Goal: Information Seeking & Learning: Learn about a topic

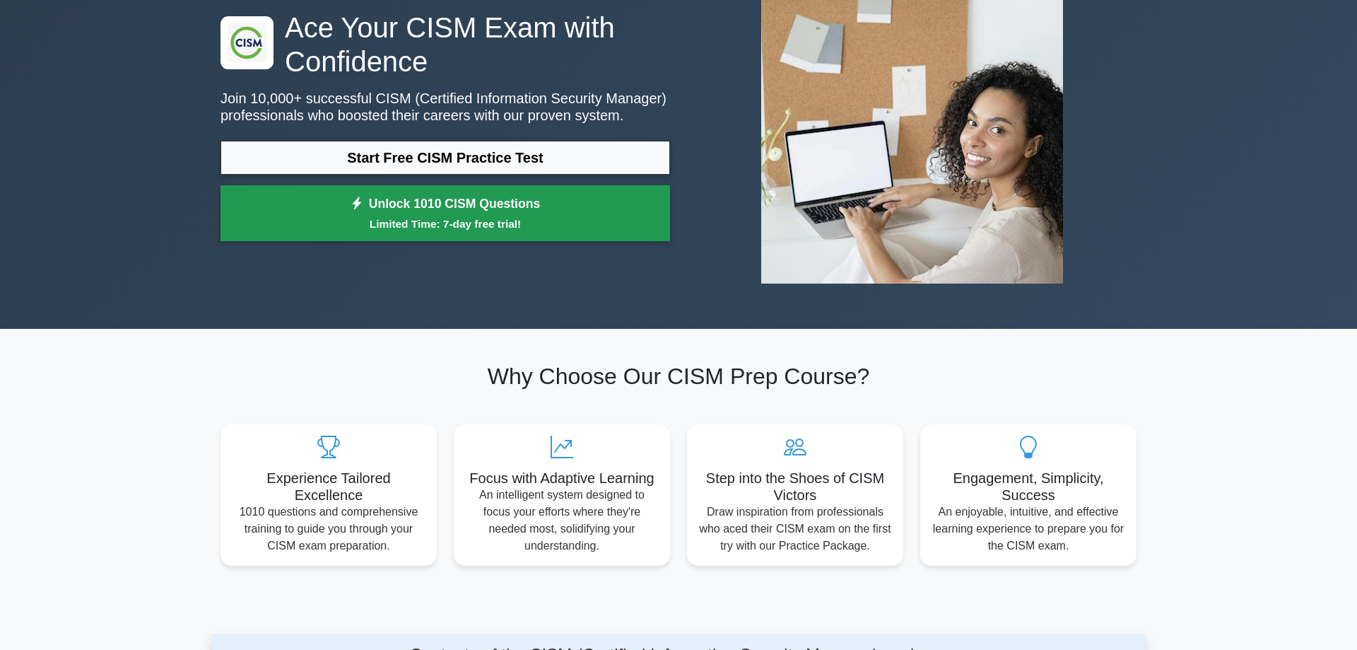
scroll to position [144, 0]
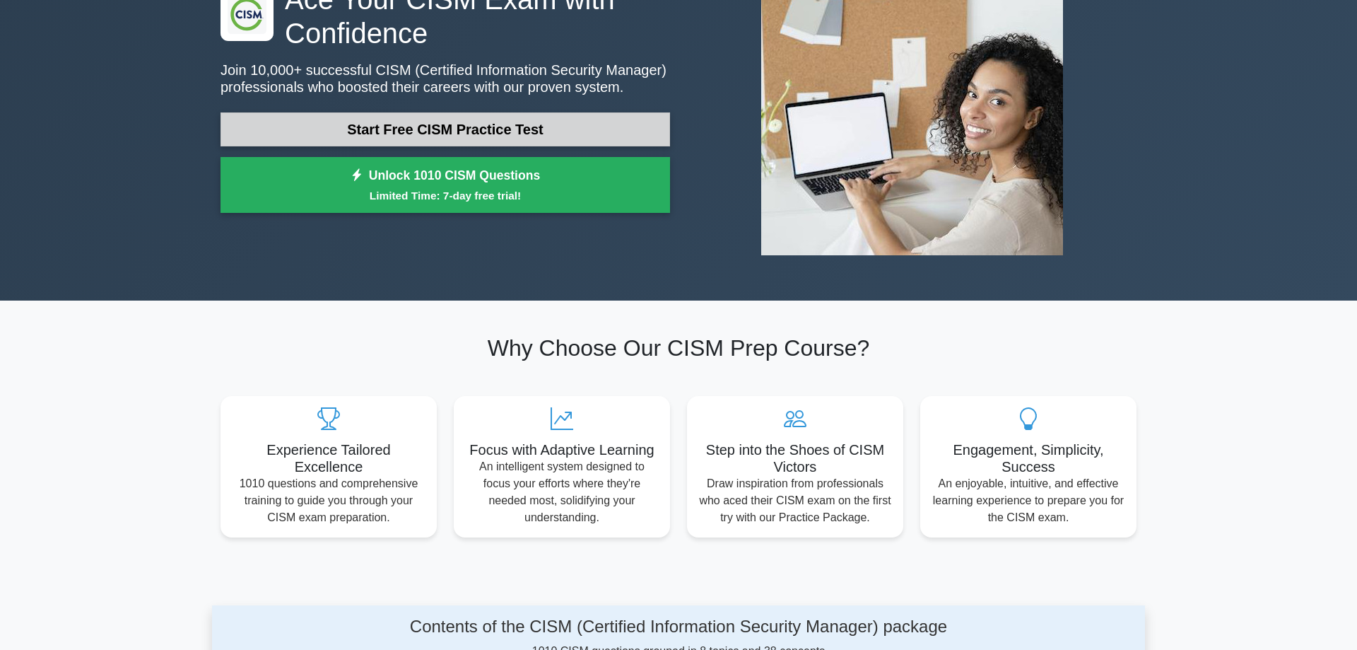
click at [444, 141] on link "Start Free CISM Practice Test" at bounding box center [446, 129] width 450 height 34
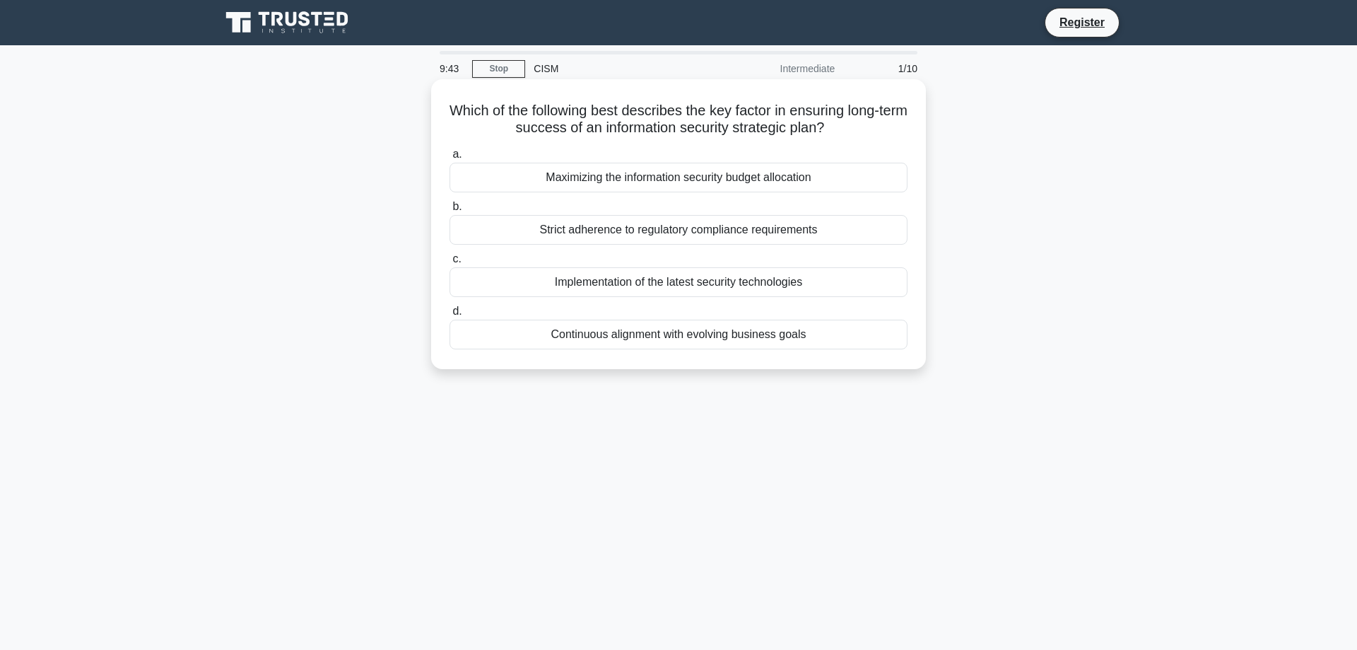
click at [764, 342] on div "Continuous alignment with evolving business goals" at bounding box center [679, 335] width 458 height 30
click at [450, 316] on input "d. Continuous alignment with evolving business goals" at bounding box center [450, 311] width 0 height 9
